Goal: Find specific page/section: Find specific page/section

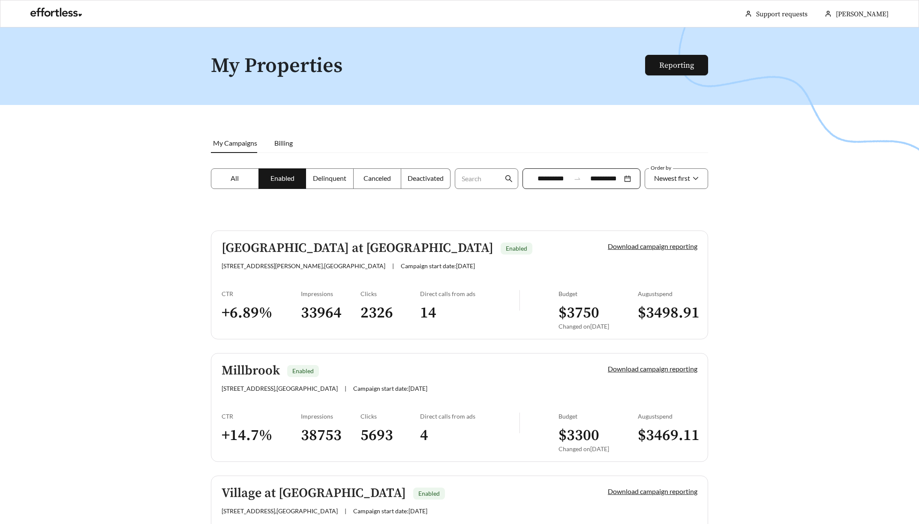
click at [631, 4] on ul "[PERSON_NAME] Support requests More" at bounding box center [459, 13] width 875 height 27
click at [637, 247] on link "Download campaign reporting" at bounding box center [653, 246] width 90 height 8
click at [345, 244] on h5 "[GEOGRAPHIC_DATA] at [GEOGRAPHIC_DATA]" at bounding box center [358, 248] width 272 height 14
